Goal: Browse casually: Explore the website without a specific task or goal

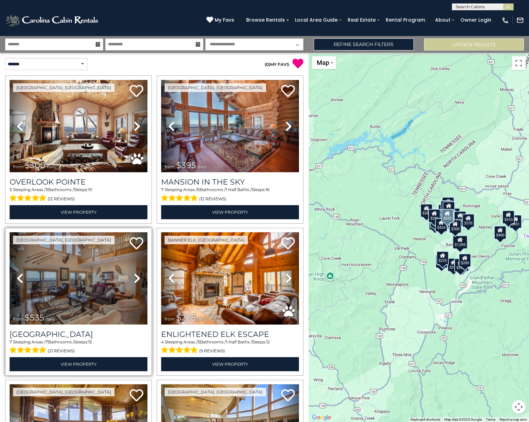
click at [137, 278] on icon at bounding box center [137, 278] width 7 height 11
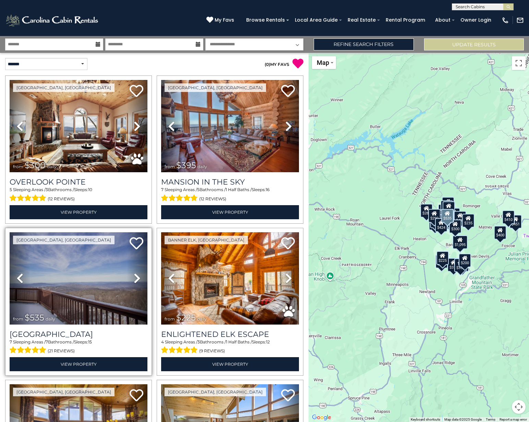
click at [137, 278] on icon at bounding box center [137, 278] width 7 height 11
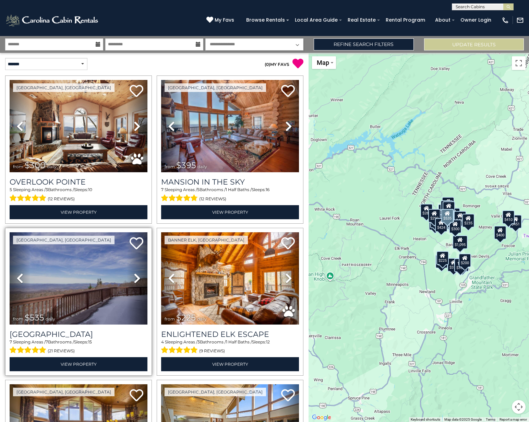
click at [136, 278] on icon at bounding box center [137, 278] width 7 height 11
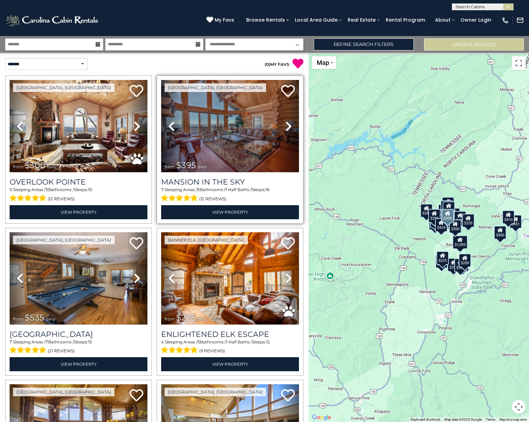
click at [286, 127] on icon at bounding box center [288, 126] width 7 height 11
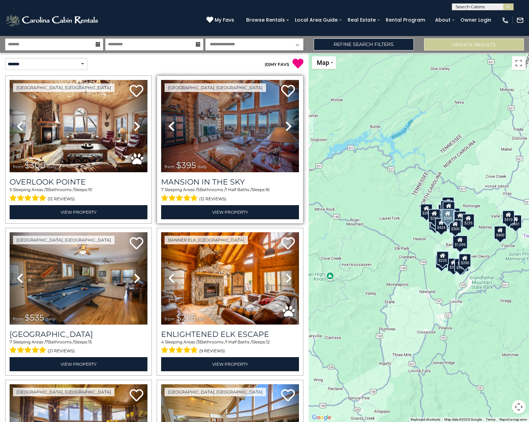
click at [286, 127] on icon at bounding box center [288, 126] width 7 height 11
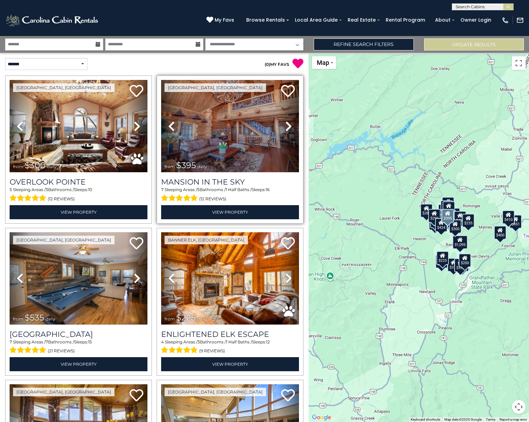
click at [286, 127] on icon at bounding box center [288, 126] width 7 height 11
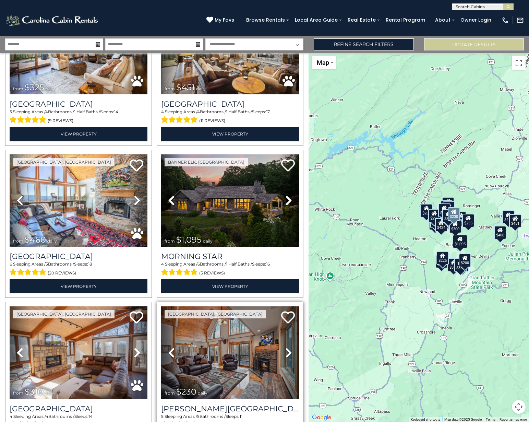
scroll to position [549, 0]
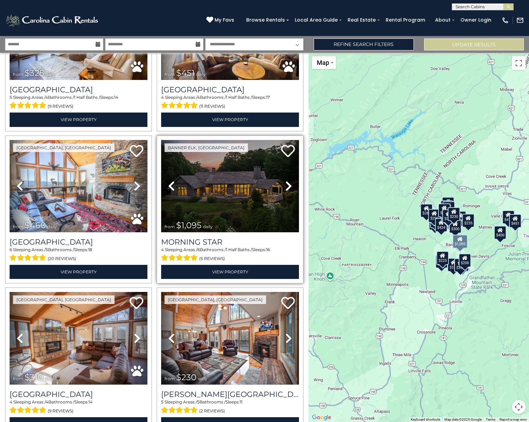
click at [286, 180] on icon at bounding box center [288, 185] width 7 height 11
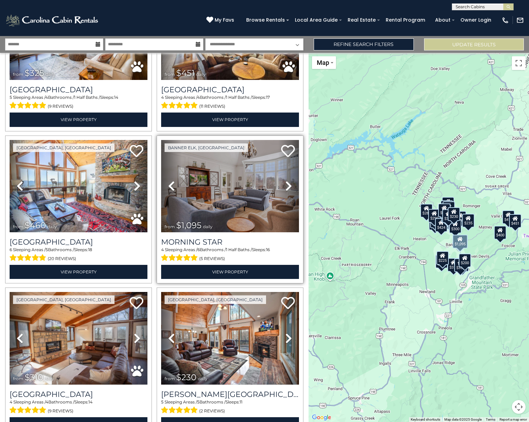
click at [286, 180] on icon at bounding box center [288, 185] width 7 height 11
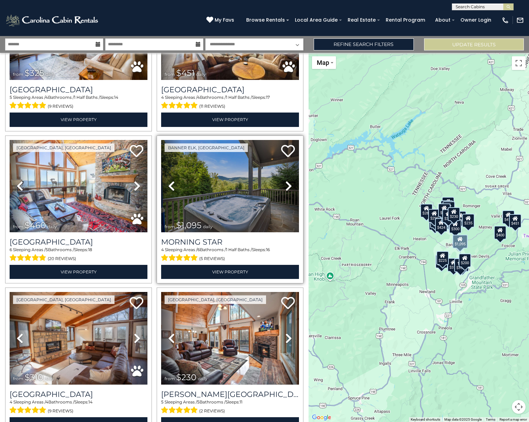
click at [286, 180] on icon at bounding box center [288, 185] width 7 height 11
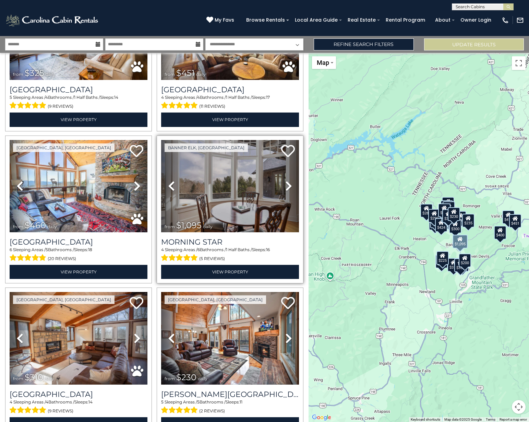
click at [286, 180] on icon at bounding box center [288, 185] width 7 height 11
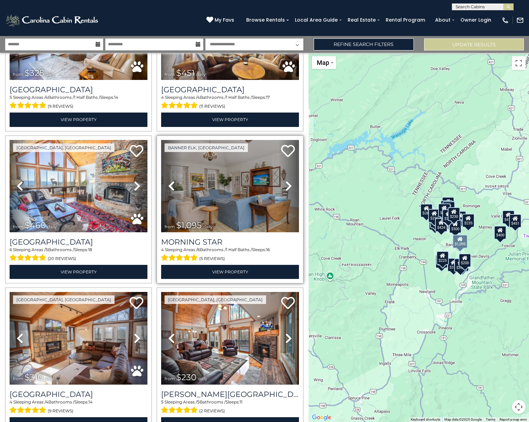
click at [286, 180] on icon at bounding box center [288, 185] width 7 height 11
